Goal: Find specific page/section: Locate a particular part of the current website

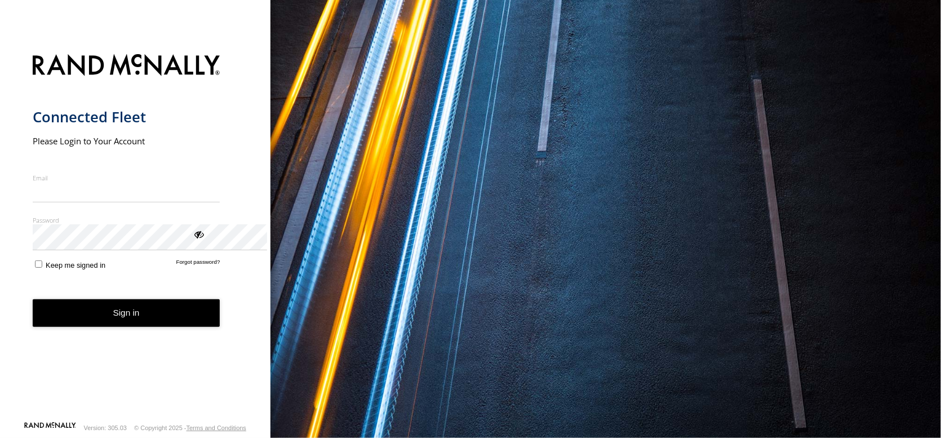
type input "**********"
click at [141, 327] on button "Sign in" at bounding box center [127, 313] width 188 height 28
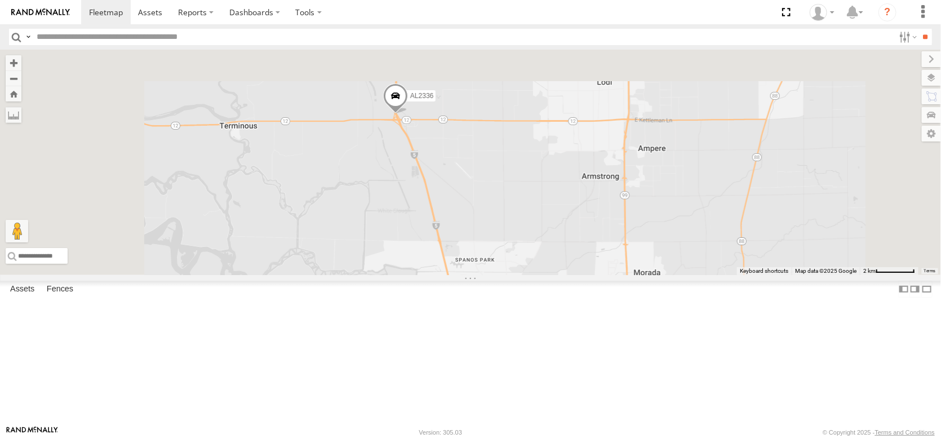
drag, startPoint x: 475, startPoint y: 121, endPoint x: 488, endPoint y: 373, distance: 252.3
click at [490, 275] on div "FRONTLOADER JD344H AL2309 AL2361 AL2288 AL2336 AL2359" at bounding box center [470, 162] width 941 height 225
